Goal: Transaction & Acquisition: Purchase product/service

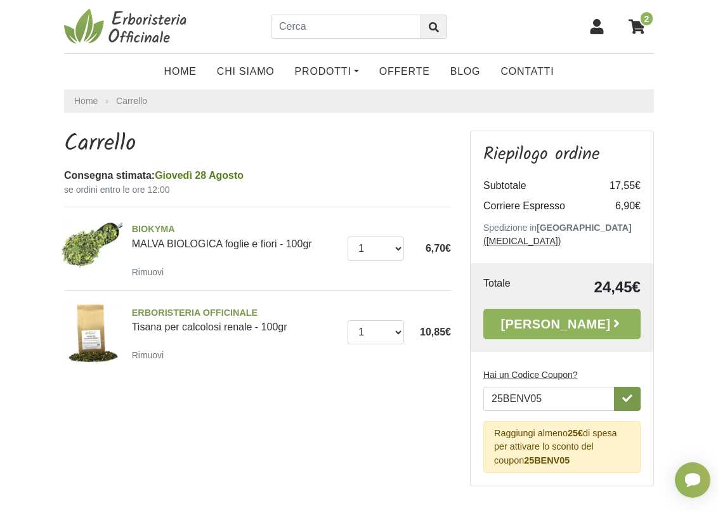
click at [631, 393] on icon "button" at bounding box center [627, 398] width 10 height 10
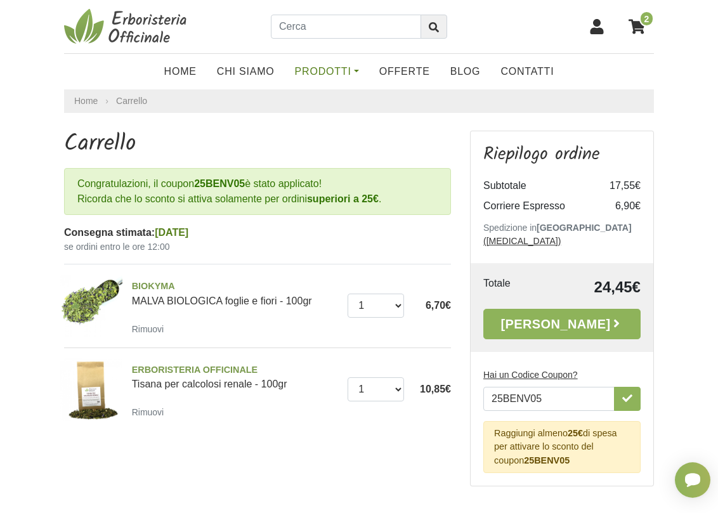
click at [337, 70] on link "Prodotti" at bounding box center [327, 71] width 84 height 25
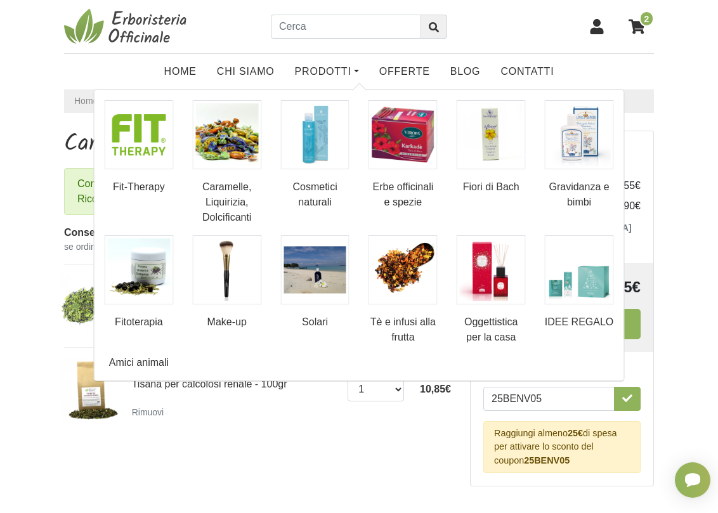
click at [563, 293] on img at bounding box center [578, 269] width 69 height 69
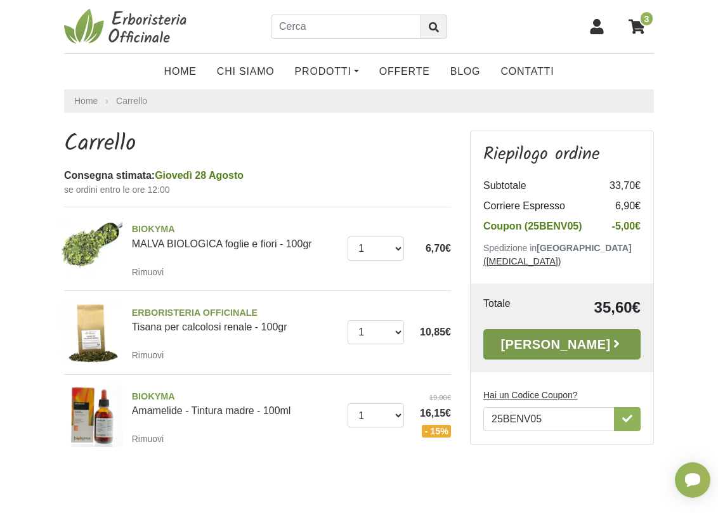
click at [550, 329] on link "[PERSON_NAME]" at bounding box center [561, 344] width 157 height 30
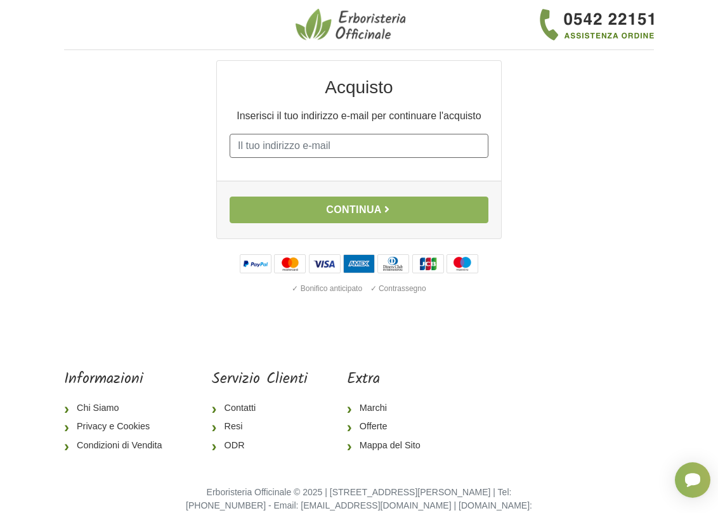
click at [389, 149] on input "E-mail" at bounding box center [358, 146] width 259 height 24
type input "tailatrebeschi@gmail.com"
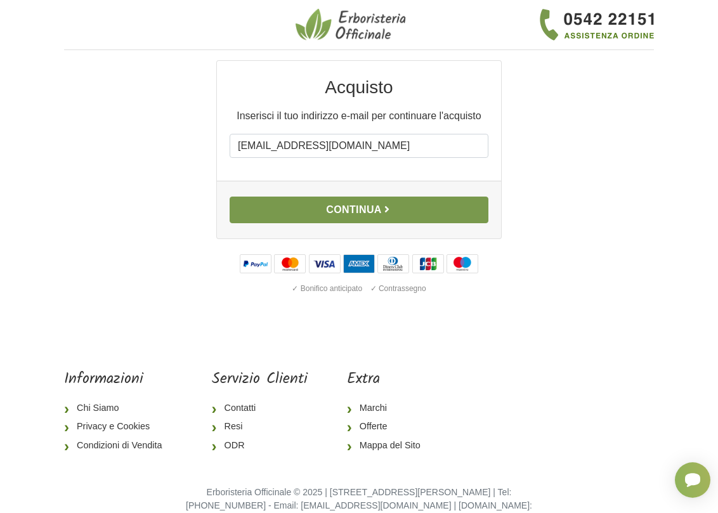
click at [331, 205] on button "Continua" at bounding box center [358, 209] width 259 height 27
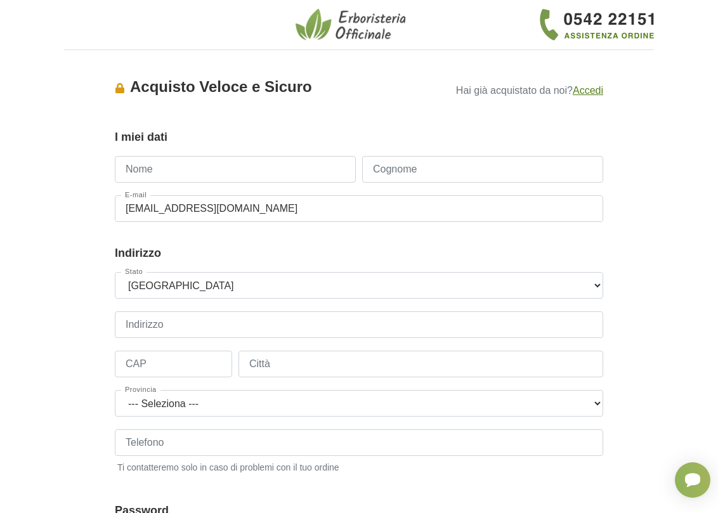
click at [283, 168] on input "Nome" at bounding box center [235, 169] width 241 height 27
type input "Taila"
click at [388, 166] on input "Cognome" at bounding box center [482, 169] width 241 height 27
type input "Trebeschi"
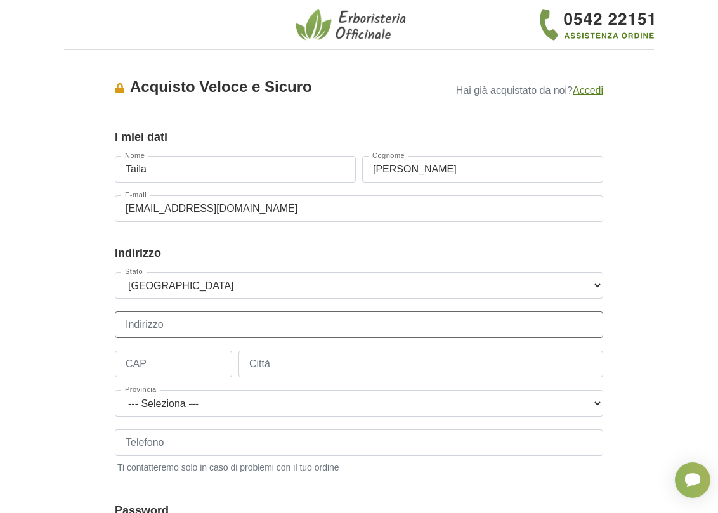
click at [268, 318] on input "Indirizzo" at bounding box center [359, 324] width 488 height 27
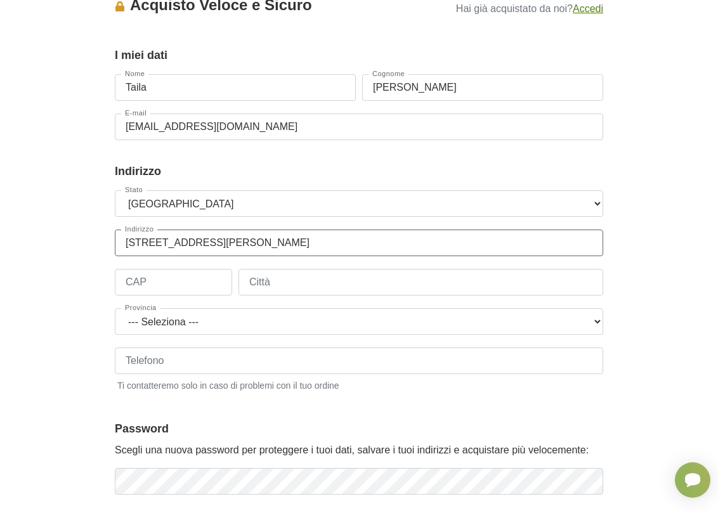
scroll to position [63, 0]
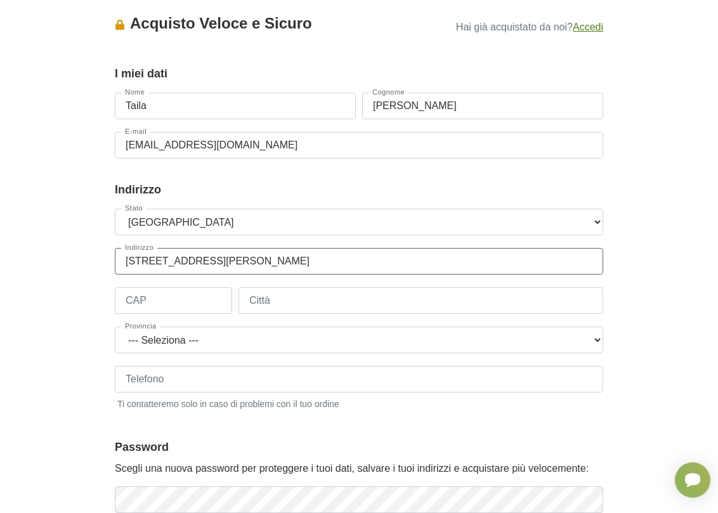
drag, startPoint x: 259, startPoint y: 263, endPoint x: 142, endPoint y: 257, distance: 117.4
click at [142, 257] on input "via Emilia Romagna, 24" at bounding box center [359, 261] width 488 height 27
type input "via moie 18/a"
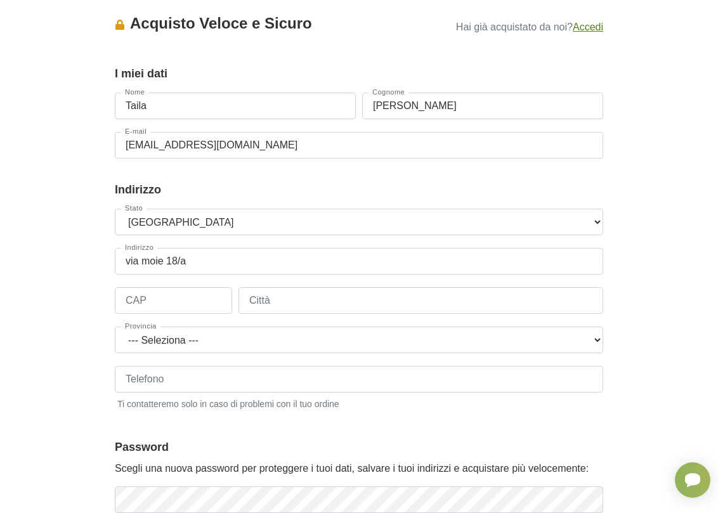
click at [191, 286] on div "Stato --- Seleziona --- Austria Belgium Bulgaria Croatia Czech Republic Denmark…" at bounding box center [359, 316] width 488 height 215
click at [193, 295] on input "CAP" at bounding box center [173, 300] width 117 height 27
type input "25050"
click at [318, 297] on input "Città" at bounding box center [420, 300] width 364 height 27
type input "Rodengo Saiano"
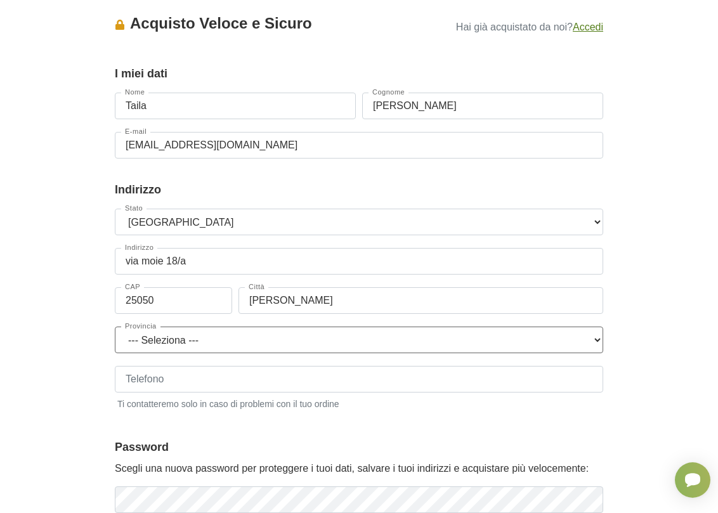
click at [306, 336] on select "--- Seleziona --- Agrigento Alessandria Ancona Aosta Arezzo Ascoli Piceno Asti …" at bounding box center [359, 339] width 488 height 27
select select "3857"
click at [115, 326] on select "--- Seleziona --- Agrigento Alessandria Ancona Aosta Arezzo Ascoli Piceno Asti …" at bounding box center [359, 339] width 488 height 27
click at [264, 380] on input "Telefono" at bounding box center [359, 379] width 488 height 27
type input "3914637951"
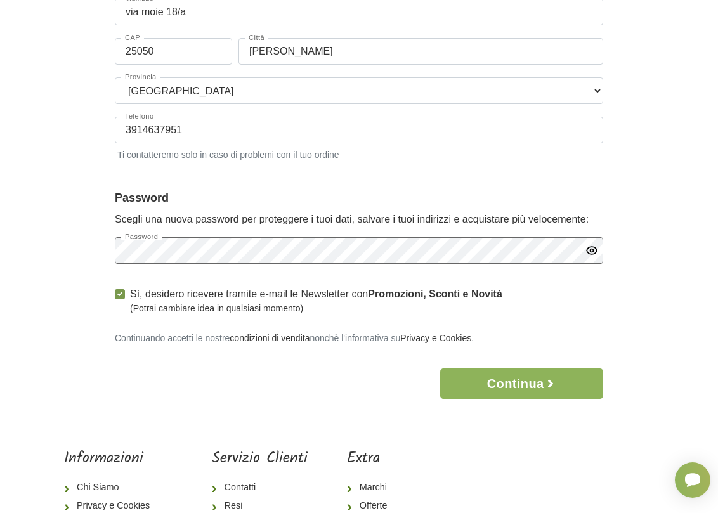
scroll to position [317, 0]
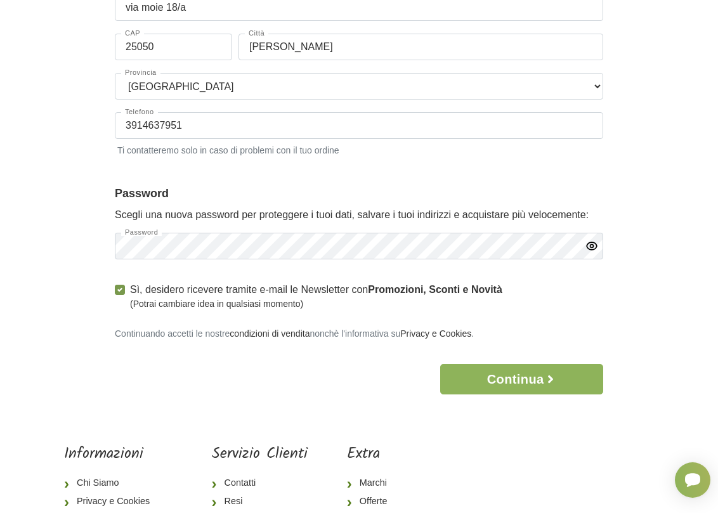
click at [589, 248] on icon "button" at bounding box center [591, 246] width 13 height 13
click at [492, 373] on button "Continua" at bounding box center [521, 379] width 163 height 30
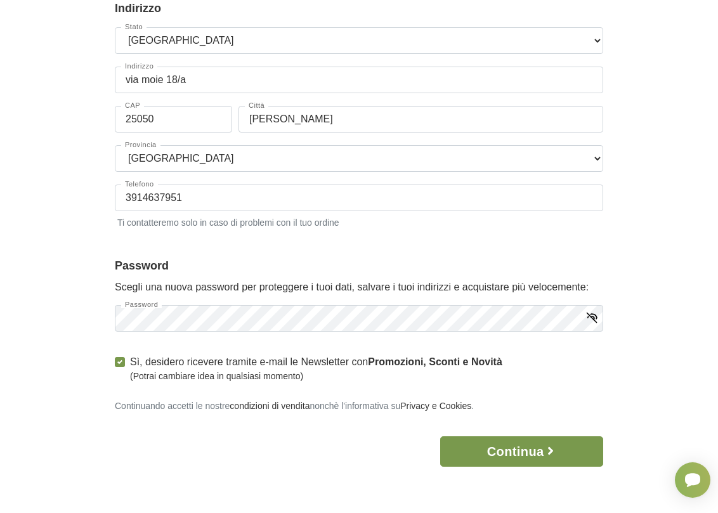
scroll to position [0, 0]
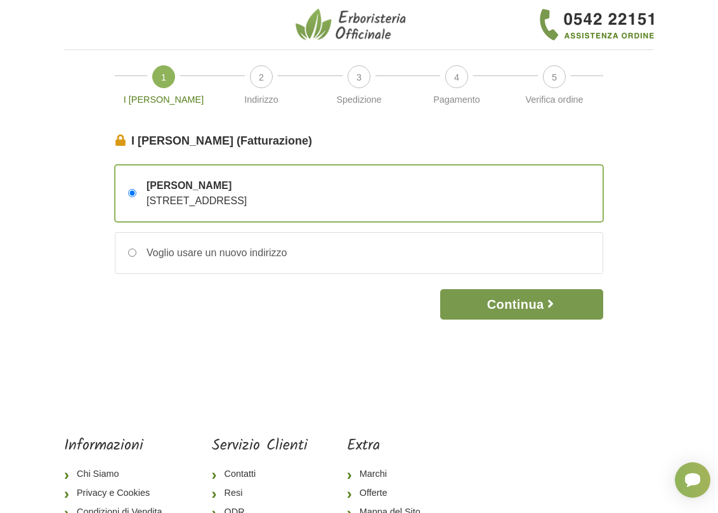
click at [499, 298] on button "Continua" at bounding box center [521, 304] width 163 height 30
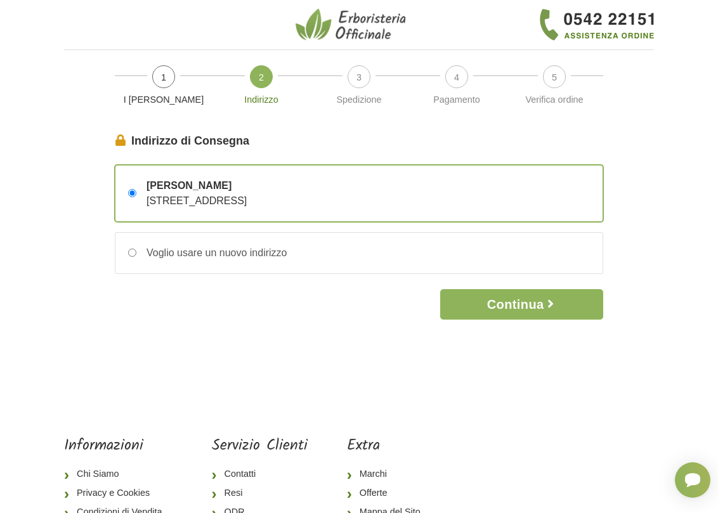
click at [199, 207] on div "Taila Trebeschi via moie 18/a – 25050 Rodengo Saiano, Brescia, Italia" at bounding box center [191, 193] width 110 height 30
click at [136, 197] on input "Taila Trebeschi via moie 18/a – 25050 Rodengo Saiano, Brescia, Italia" at bounding box center [132, 193] width 8 height 8
click at [496, 307] on button "Continua" at bounding box center [521, 304] width 163 height 30
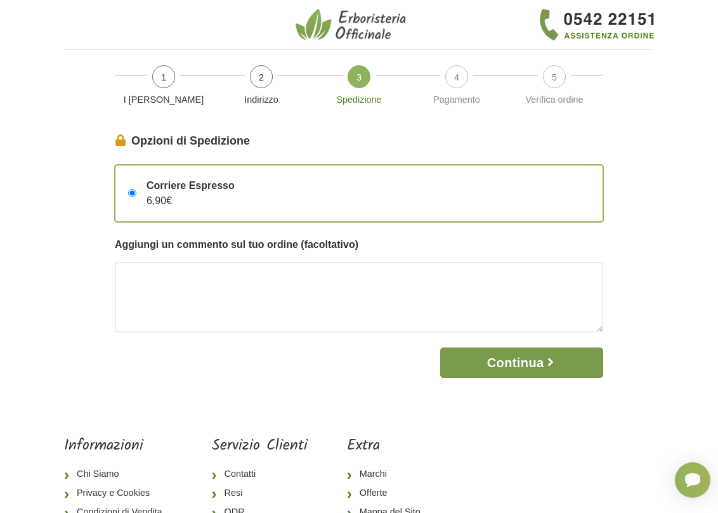
click at [519, 366] on button "Continua" at bounding box center [521, 362] width 163 height 30
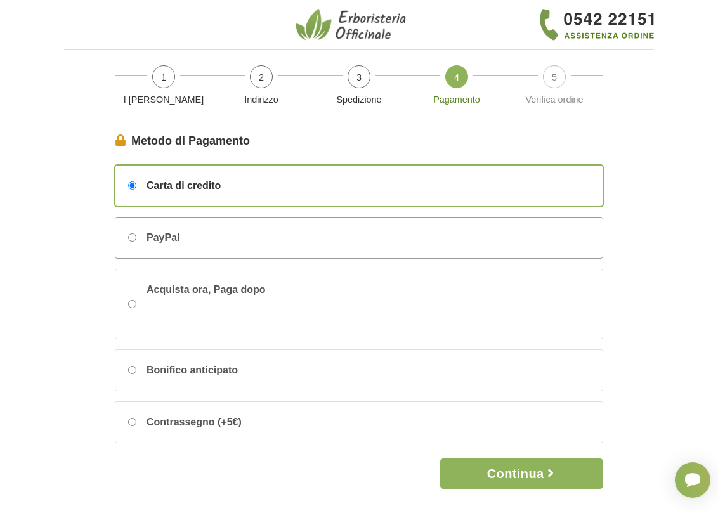
click at [132, 238] on input "PayPal" at bounding box center [132, 237] width 8 height 8
radio input "true"
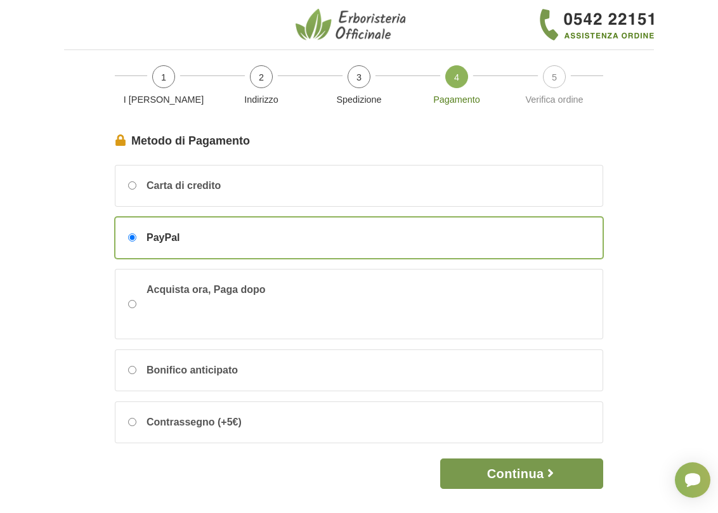
click at [508, 471] on button "Continua" at bounding box center [521, 473] width 163 height 30
